Goal: Task Accomplishment & Management: Use online tool/utility

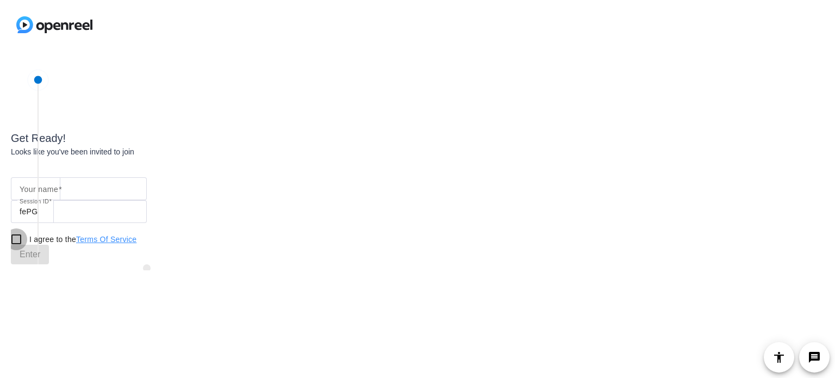
click at [17, 241] on input "I agree to the Terms Of Service" at bounding box center [16, 239] width 22 height 22
checkbox input "true"
drag, startPoint x: 38, startPoint y: 81, endPoint x: 102, endPoint y: 80, distance: 63.6
click at [102, 80] on div "Get Ready! Looks like you've been invited to join Your name Session ID fePG I a…" at bounding box center [147, 158] width 272 height 211
click at [32, 191] on mat-label "Your name" at bounding box center [39, 189] width 39 height 9
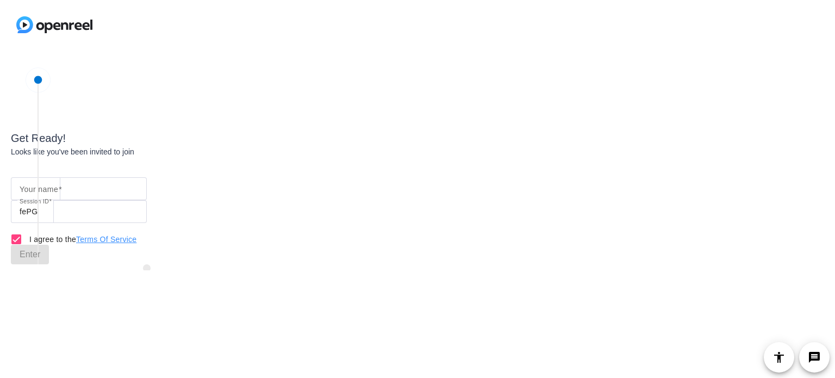
click at [32, 191] on input "Your name" at bounding box center [79, 188] width 119 height 13
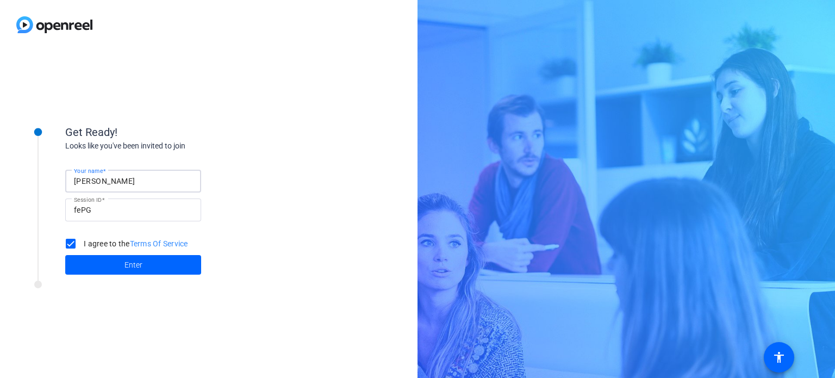
type input "[PERSON_NAME]"
click at [141, 261] on span "Enter" at bounding box center [133, 264] width 18 height 11
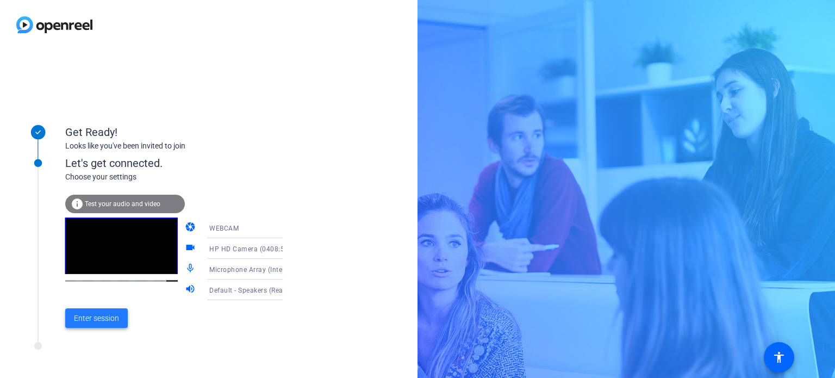
click at [101, 315] on span "Enter session" at bounding box center [96, 318] width 45 height 11
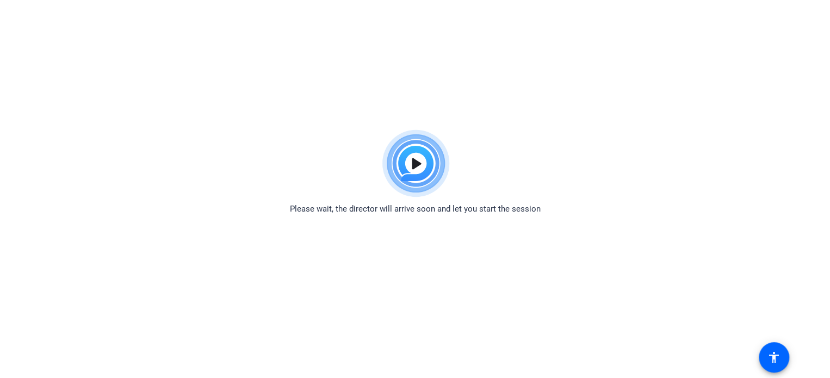
click at [415, 165] on img at bounding box center [415, 163] width 80 height 78
click at [94, 137] on div "Please wait, the director will arrive soon and let you start the session" at bounding box center [415, 169] width 830 height 91
